Goal: Navigation & Orientation: Find specific page/section

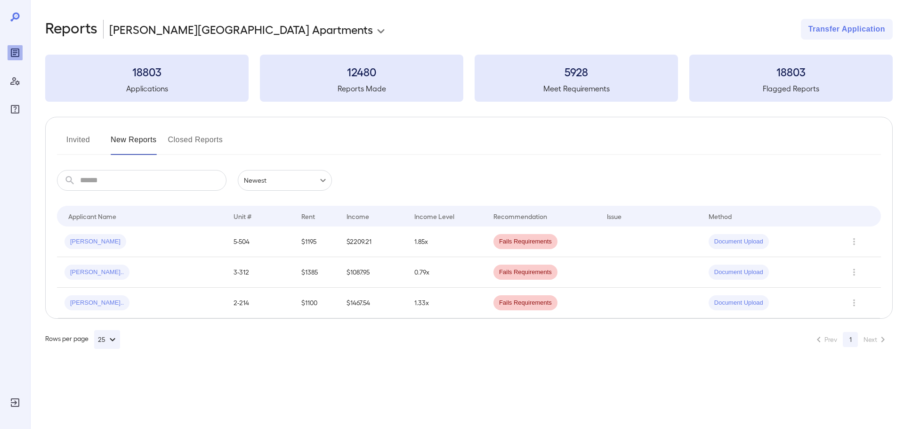
click at [20, 80] on icon "Manage Users" at bounding box center [14, 80] width 11 height 11
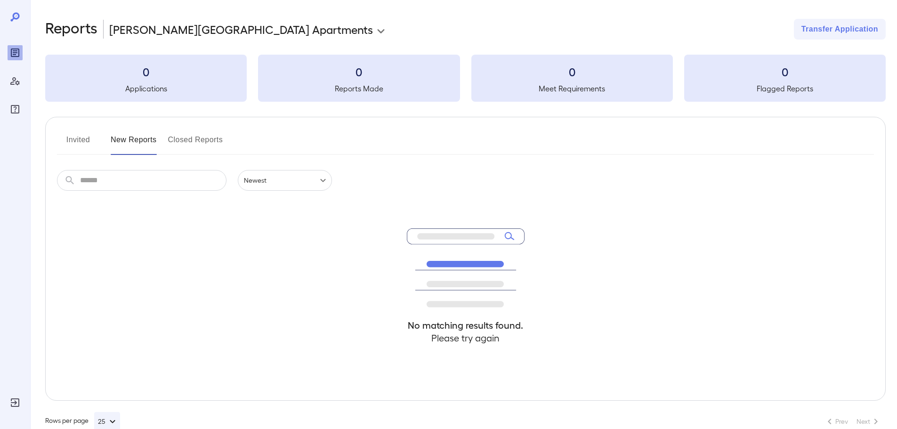
click at [19, 106] on icon "FAQ" at bounding box center [15, 109] width 8 height 8
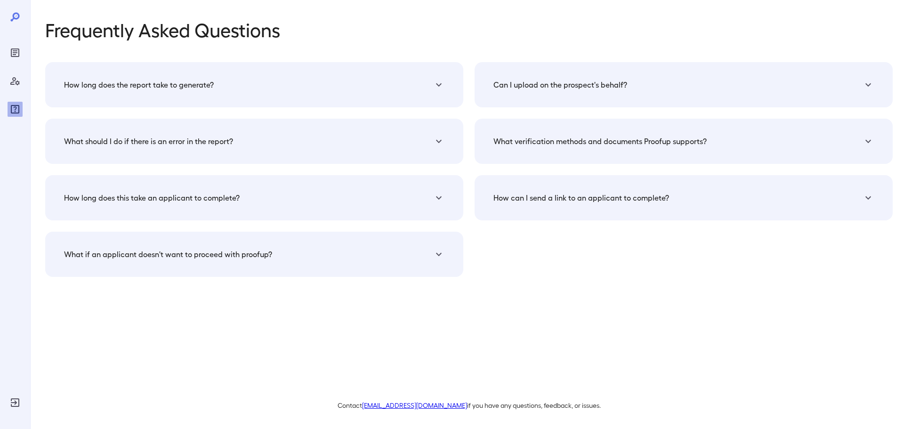
click at [19, 44] on div at bounding box center [15, 63] width 15 height 105
click at [8, 63] on div "Reports" at bounding box center [15, 69] width 28 height 19
click at [16, 55] on icon "Reports" at bounding box center [15, 52] width 5 height 5
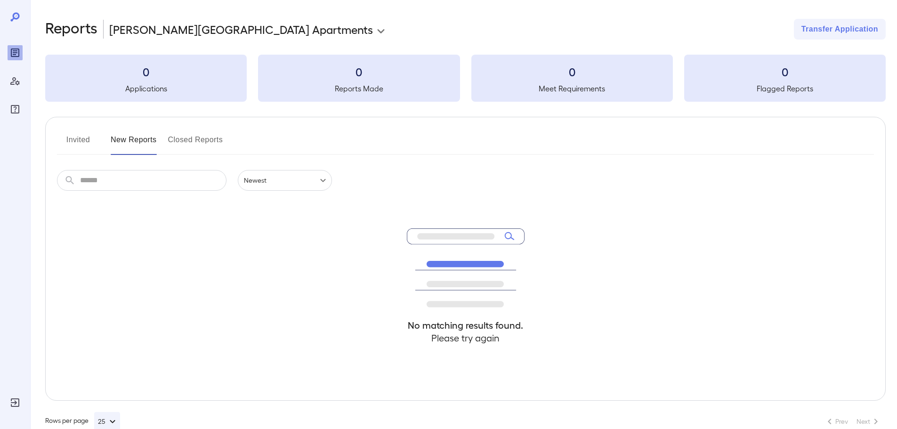
click at [86, 144] on button "Invited" at bounding box center [78, 143] width 42 height 23
click at [152, 136] on button "New Reports" at bounding box center [134, 143] width 46 height 23
click at [195, 137] on button "Closed Reports" at bounding box center [195, 143] width 55 height 23
click at [159, 133] on div "Invited New Reports Closed Reports" at bounding box center [465, 143] width 817 height 23
click at [13, 19] on icon at bounding box center [14, 16] width 9 height 9
